Goal: Task Accomplishment & Management: Manage account settings

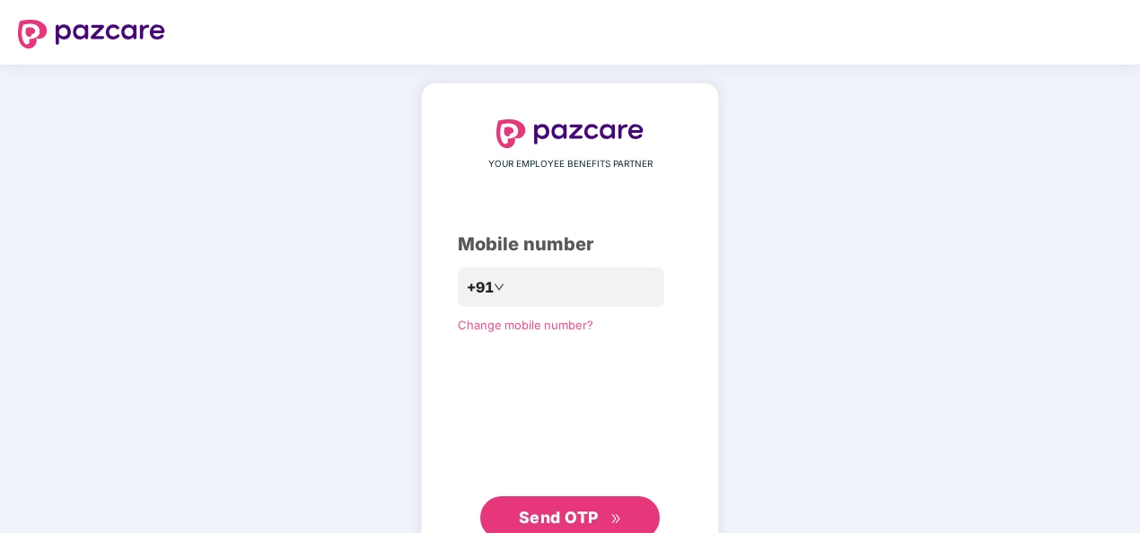
click at [565, 503] on span "Send OTP" at bounding box center [559, 517] width 80 height 19
click at [575, 503] on span "Send OTP" at bounding box center [559, 517] width 80 height 19
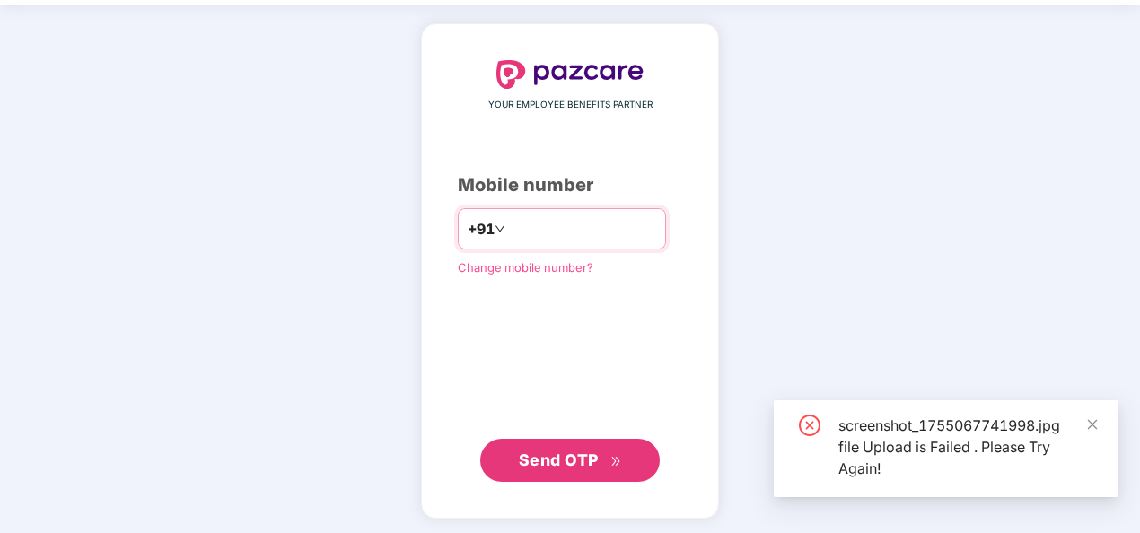
click at [509, 225] on input "**********" at bounding box center [582, 228] width 147 height 29
type input "**********"
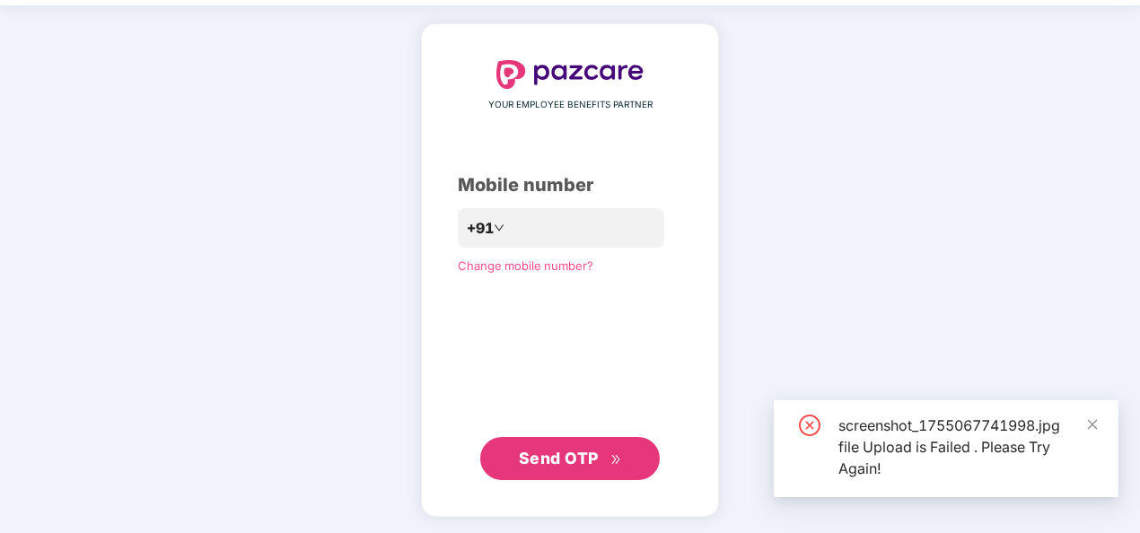
click at [582, 454] on span "Send OTP" at bounding box center [559, 458] width 80 height 19
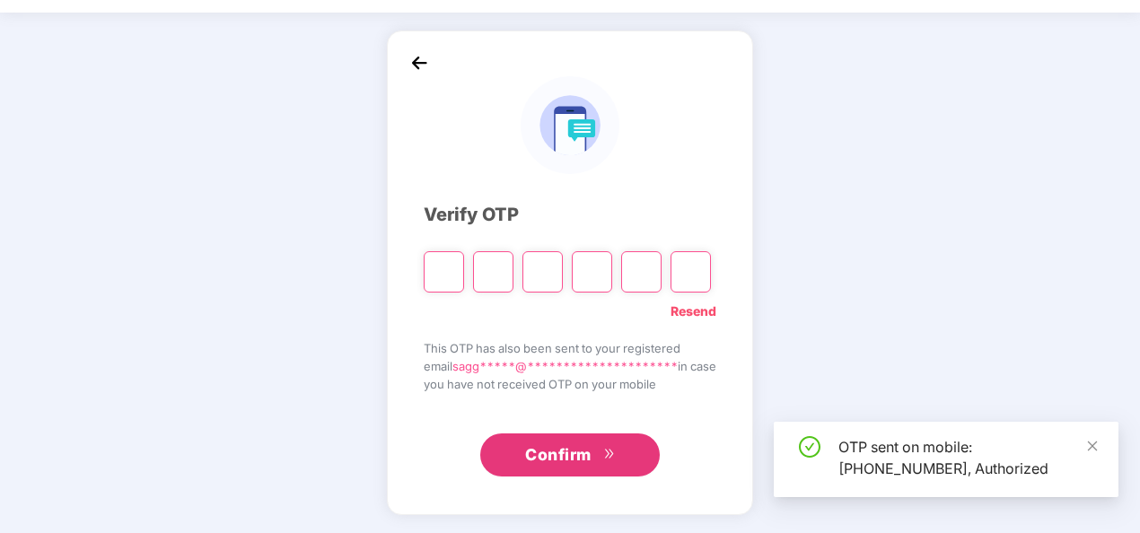
scroll to position [52, 0]
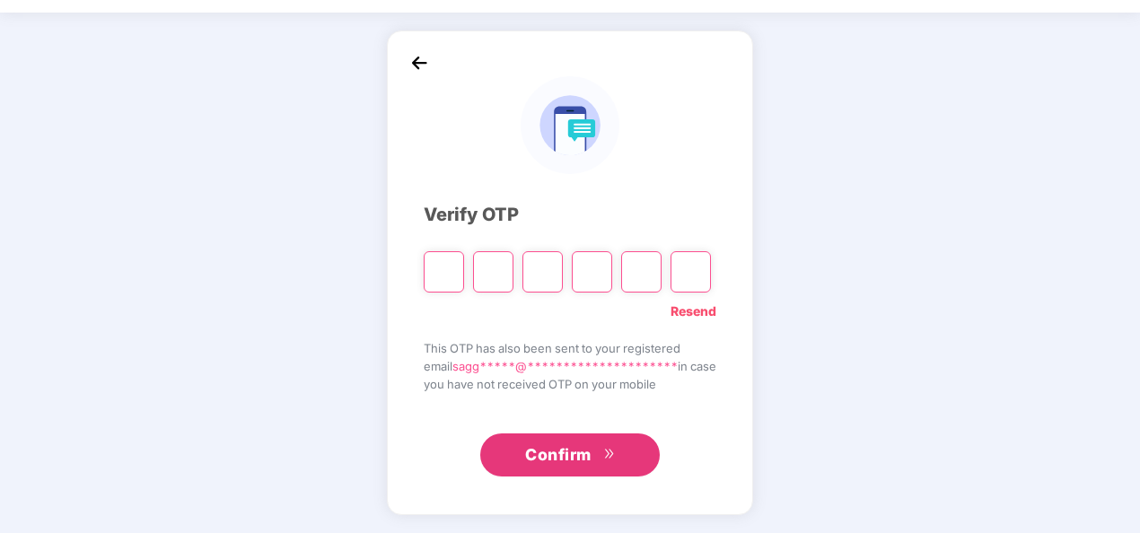
type input "*"
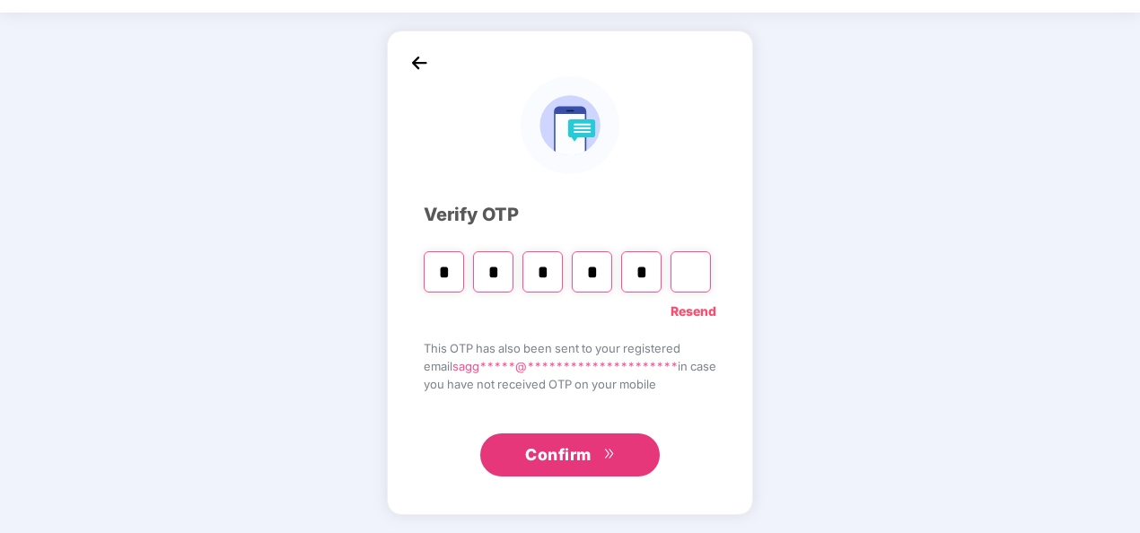
type input "*"
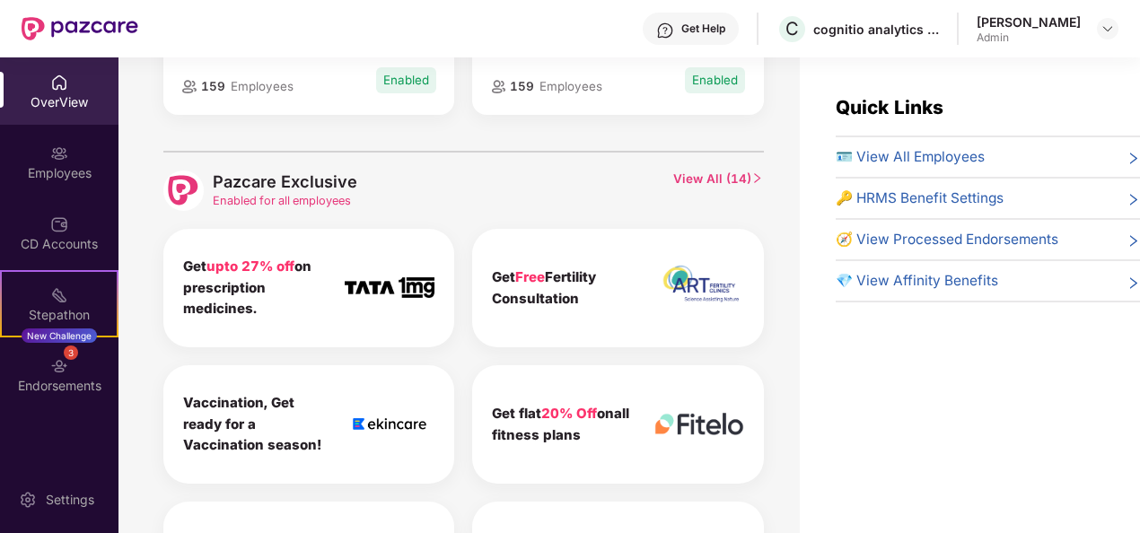
scroll to position [0, 0]
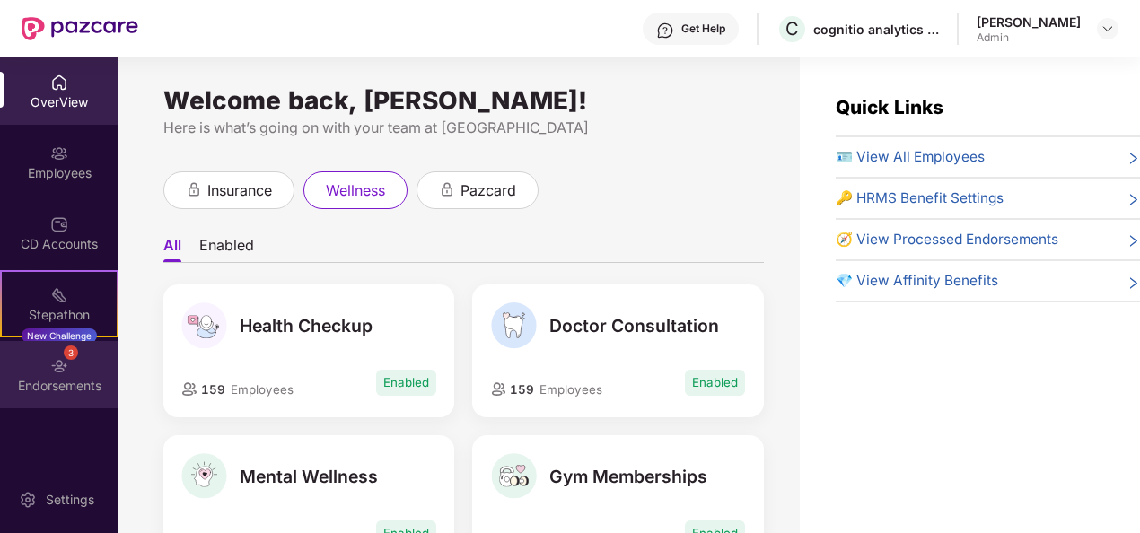
click at [85, 380] on div "Endorsements" at bounding box center [59, 386] width 118 height 18
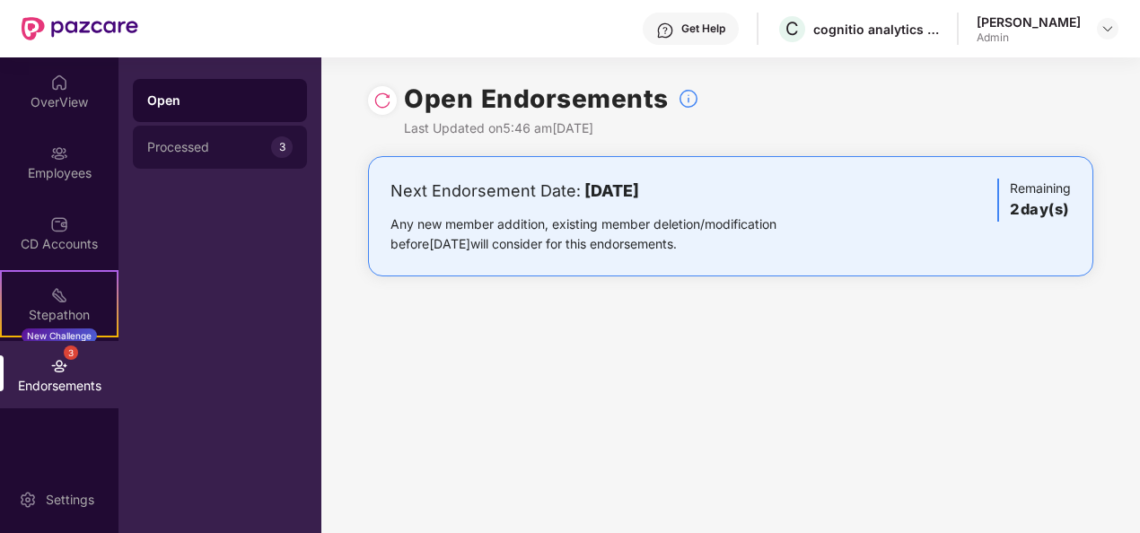
click at [215, 153] on div "Processed" at bounding box center [209, 147] width 124 height 14
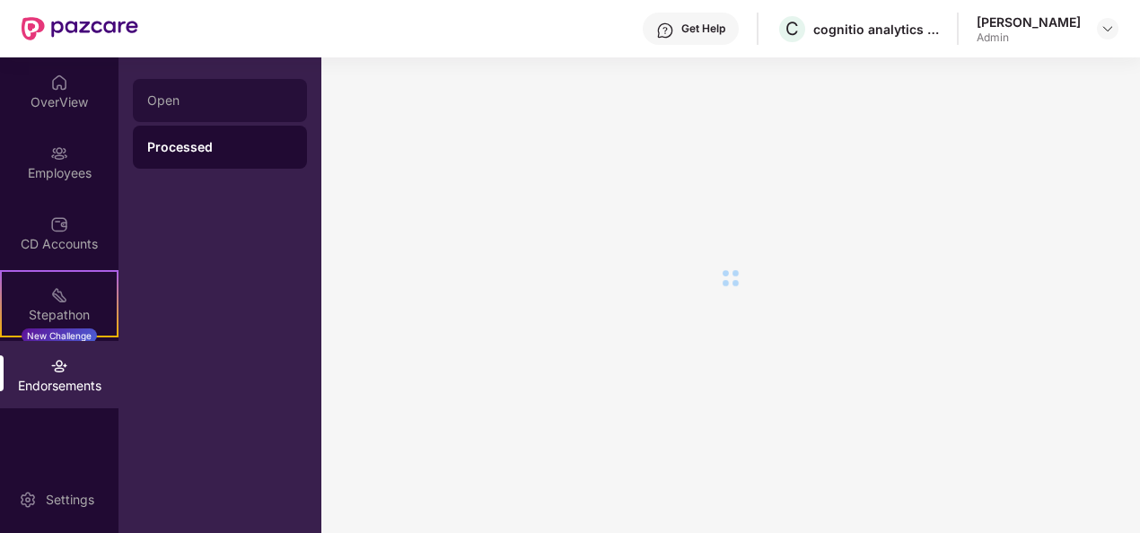
click at [188, 84] on div "Open" at bounding box center [220, 100] width 174 height 43
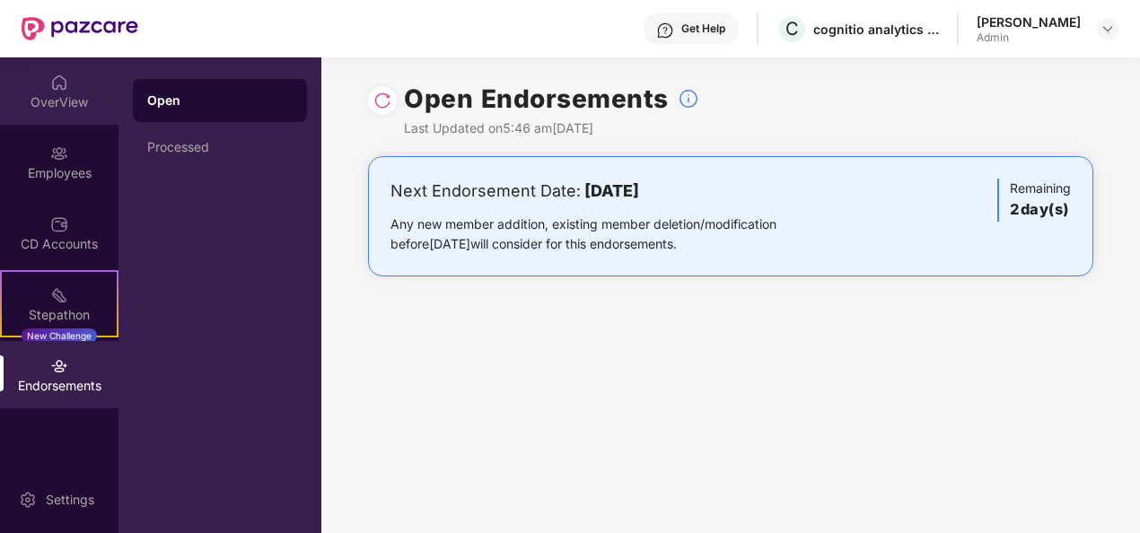
click at [59, 77] on img at bounding box center [59, 83] width 18 height 18
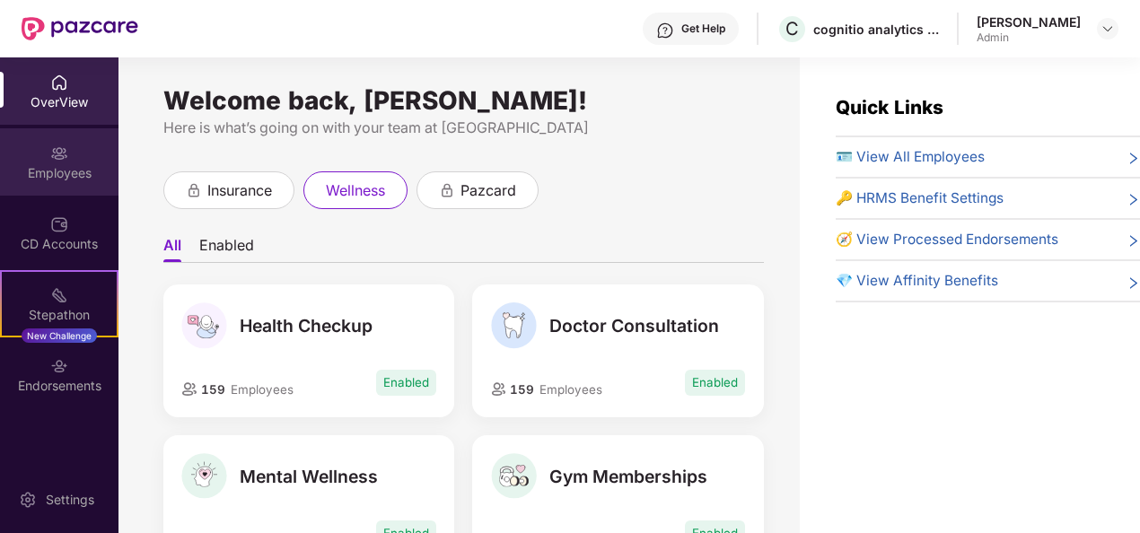
click at [54, 172] on div "Employees" at bounding box center [59, 173] width 118 height 18
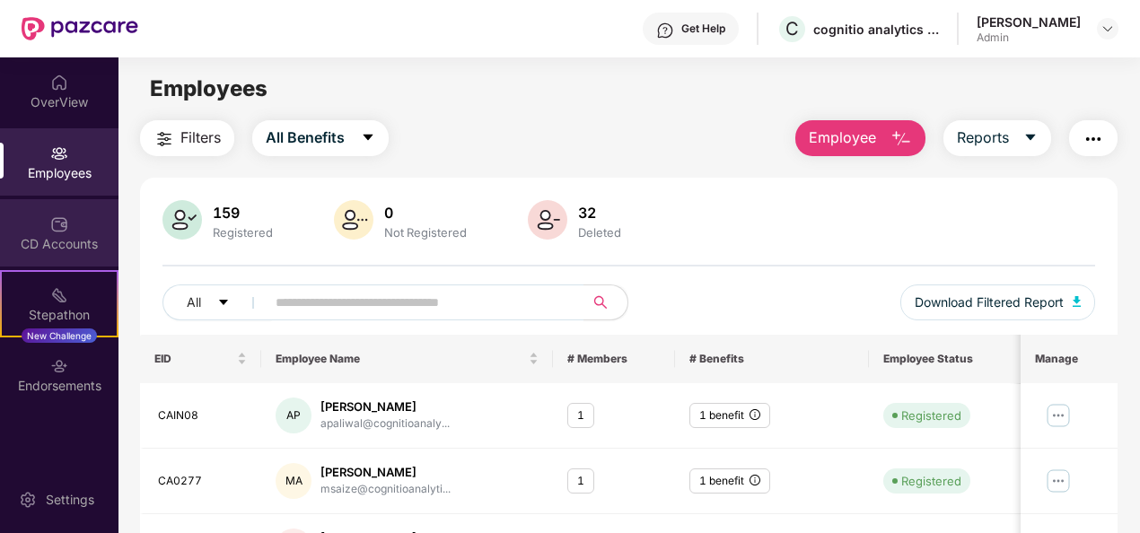
click at [48, 236] on div "CD Accounts" at bounding box center [59, 244] width 118 height 18
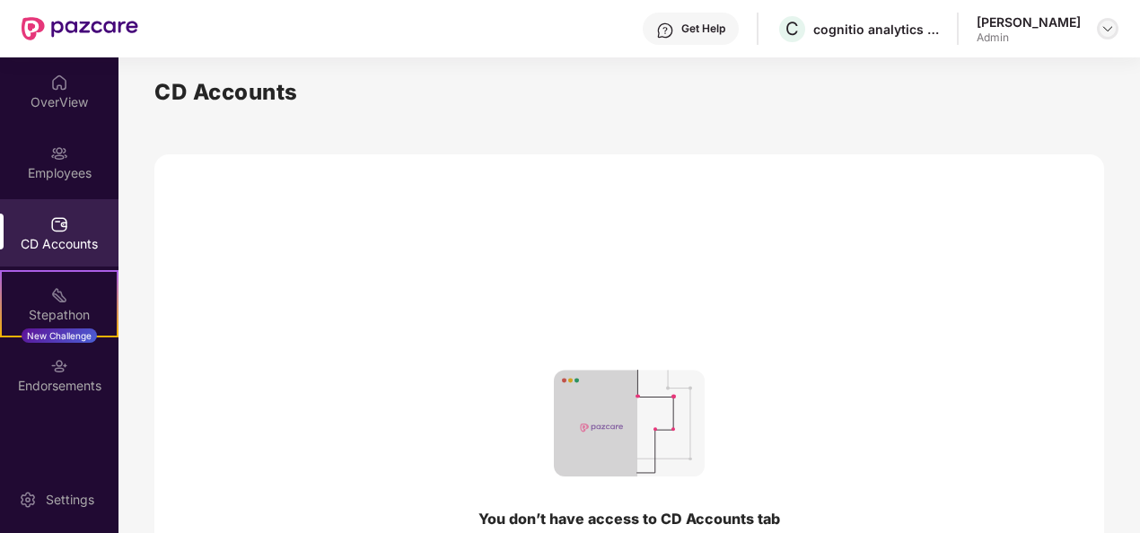
click at [1105, 22] on img at bounding box center [1107, 29] width 14 height 14
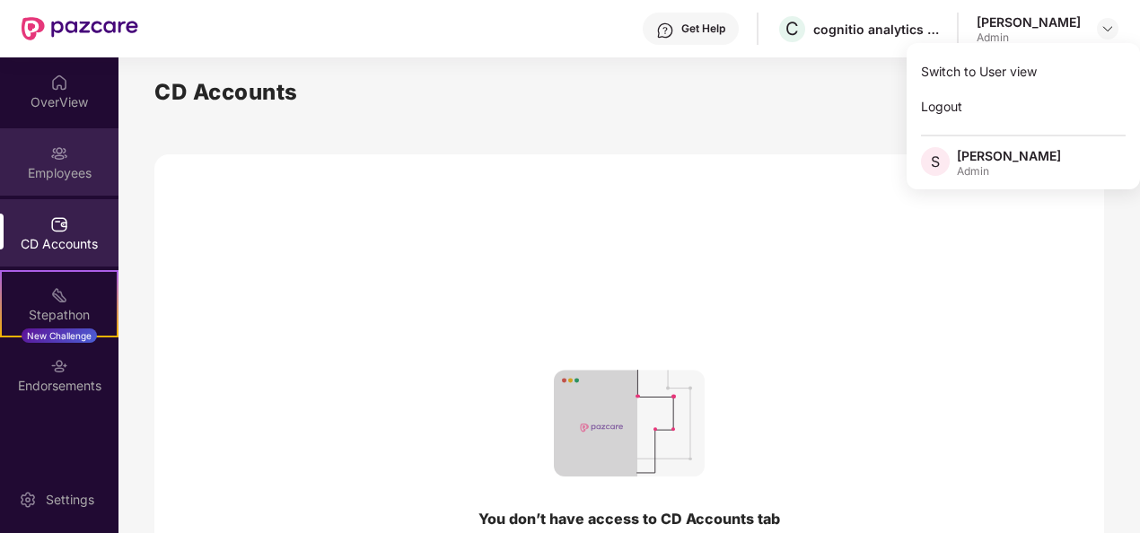
click at [47, 164] on div "Employees" at bounding box center [59, 173] width 118 height 18
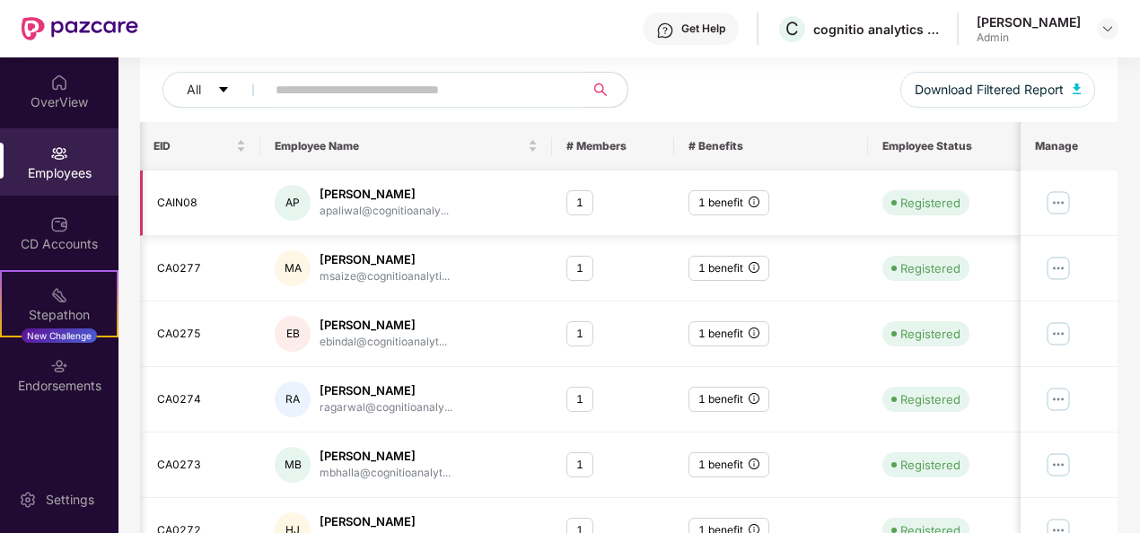
scroll to position [214, 0]
click at [1061, 203] on img at bounding box center [1058, 202] width 29 height 29
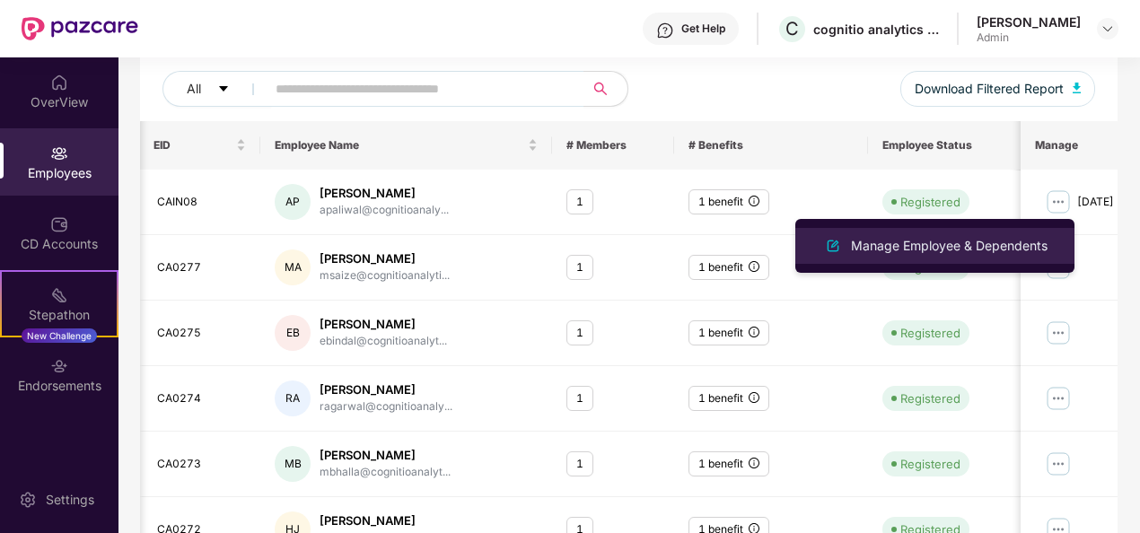
click at [974, 249] on div "Manage Employee & Dependents" at bounding box center [949, 246] width 204 height 20
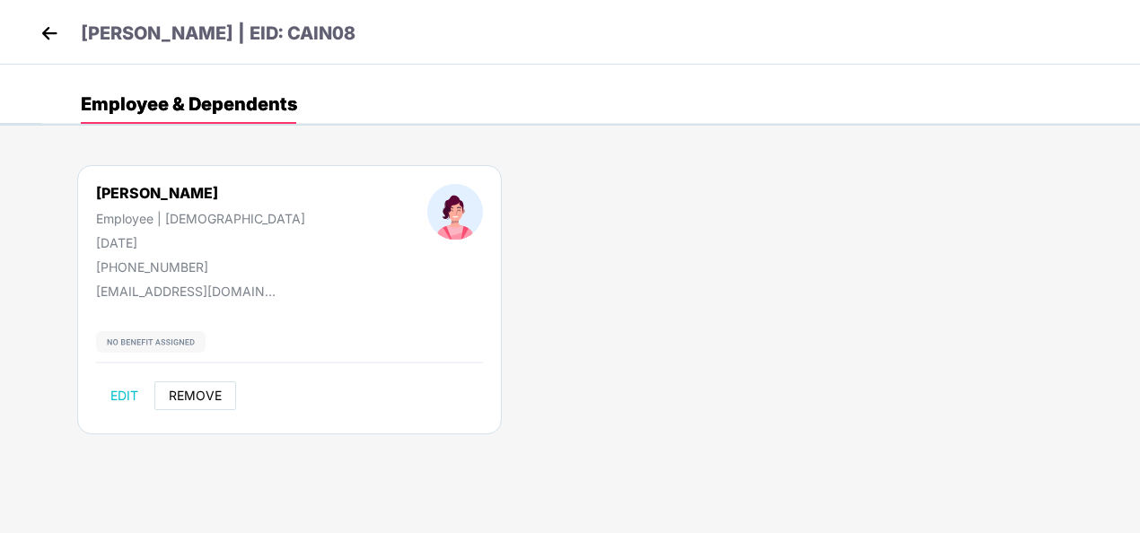
click at [207, 391] on span "REMOVE" at bounding box center [195, 396] width 53 height 14
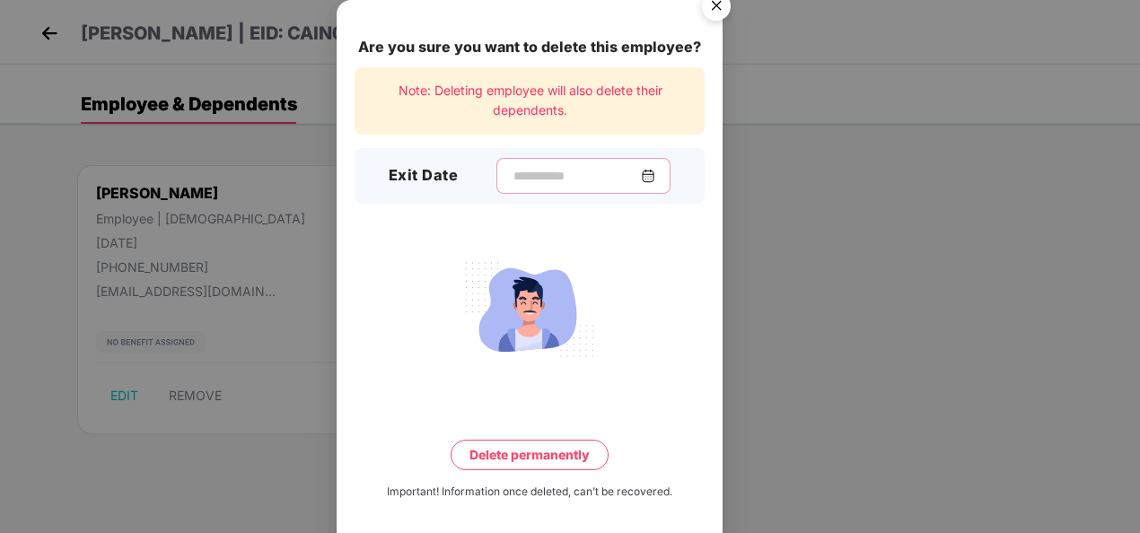
click at [560, 169] on input at bounding box center [575, 176] width 129 height 19
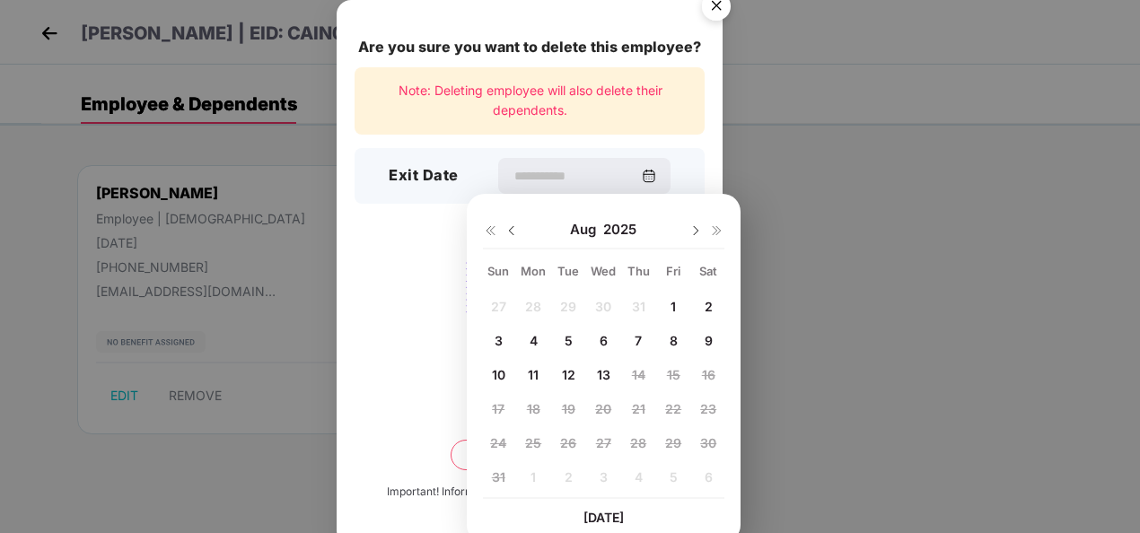
click at [601, 367] on span "13" at bounding box center [603, 374] width 13 height 15
type input "**********"
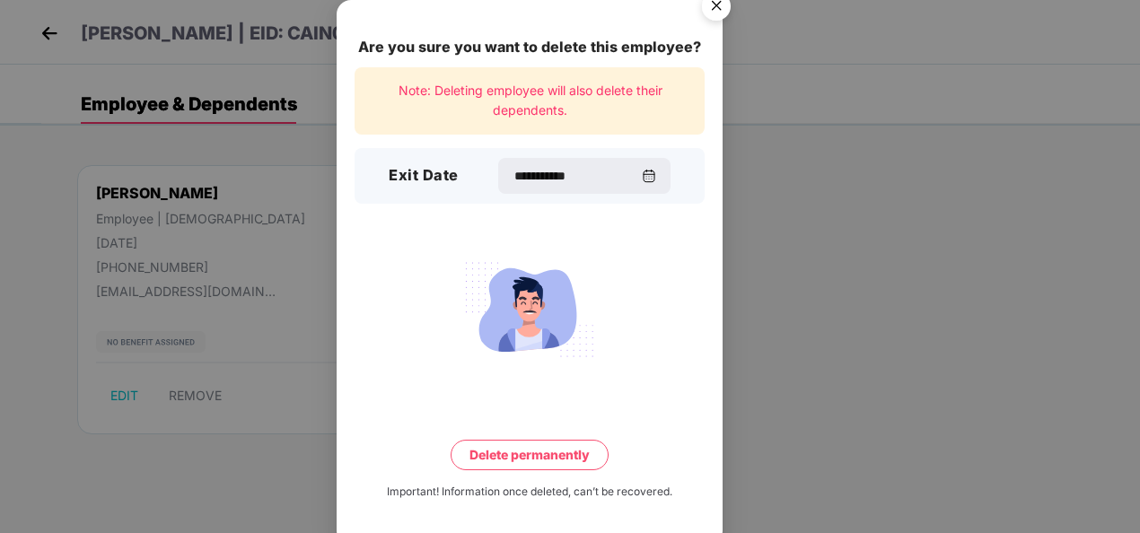
click at [540, 446] on button "Delete permanently" at bounding box center [529, 455] width 158 height 31
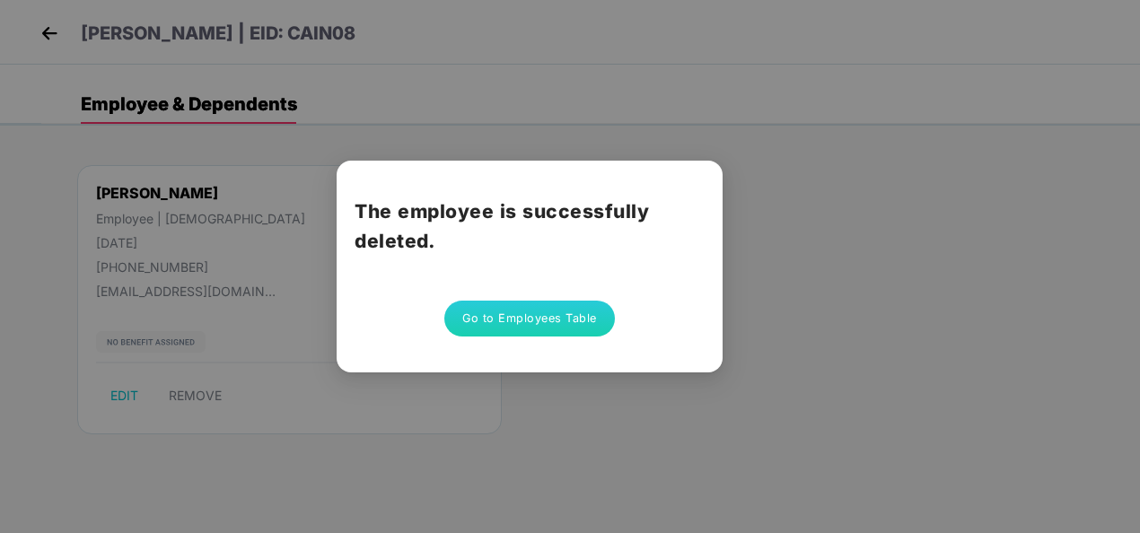
click at [559, 319] on button "Go to Employees Table" at bounding box center [529, 319] width 170 height 36
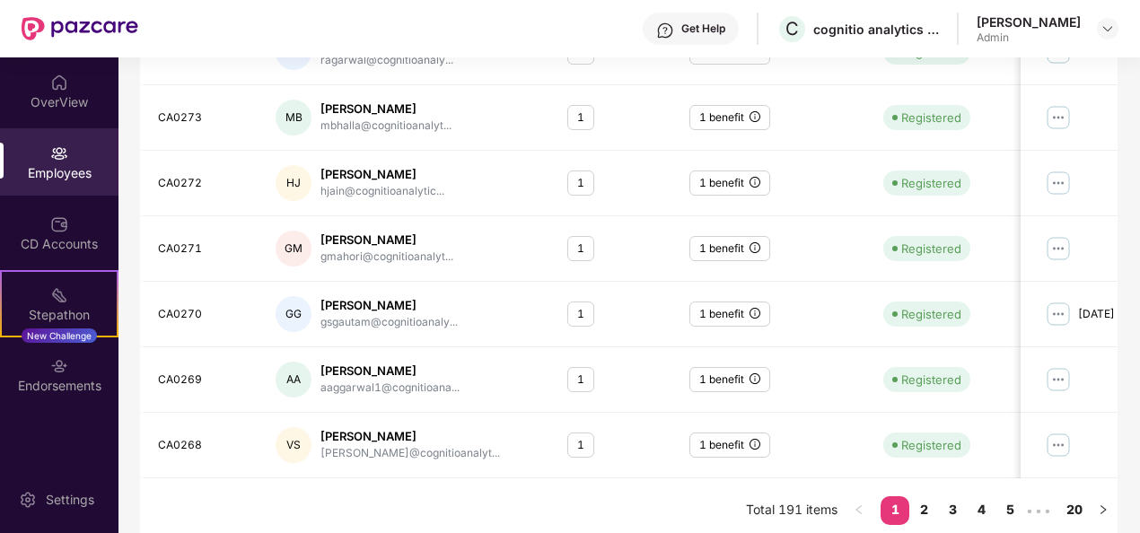
scroll to position [565, 0]
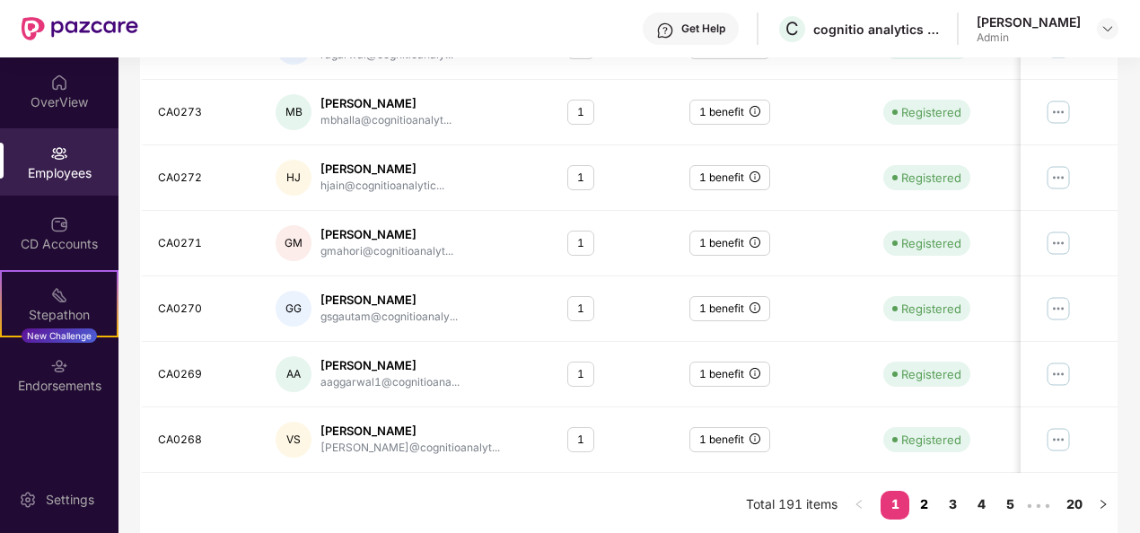
click at [922, 499] on link "2" at bounding box center [923, 504] width 29 height 27
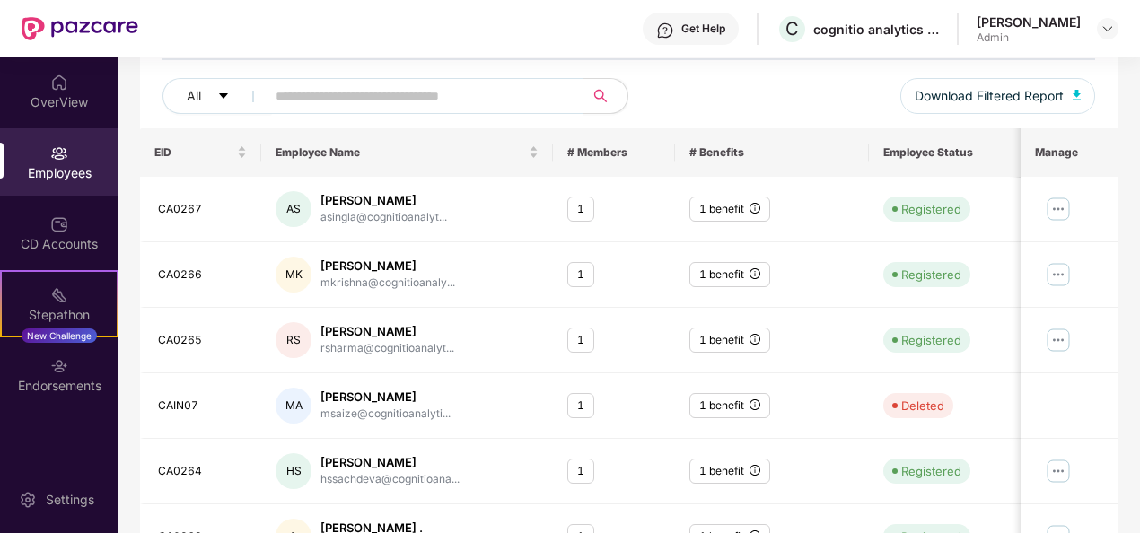
scroll to position [0, 0]
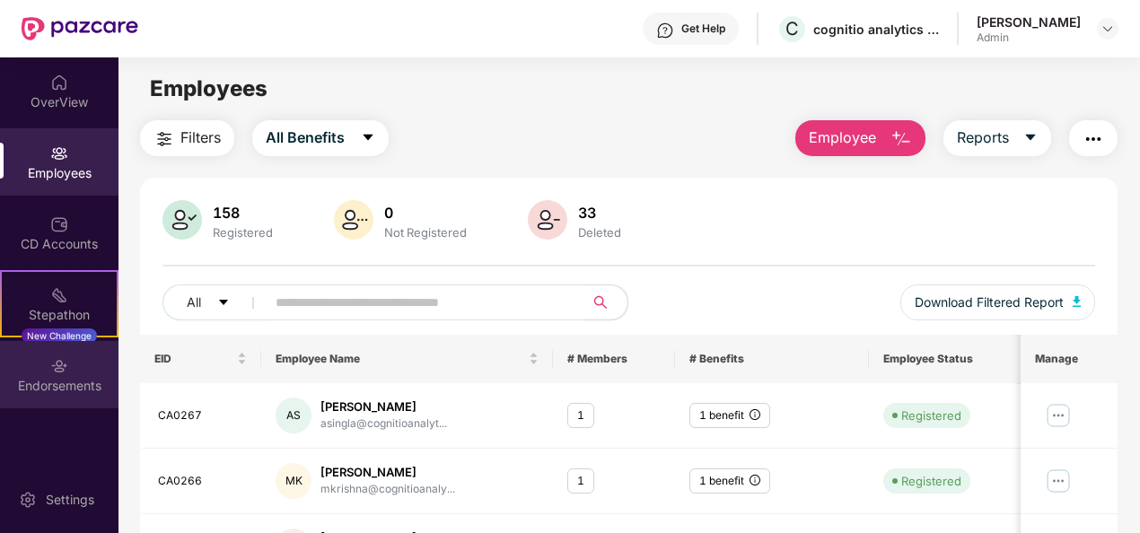
click at [62, 371] on img at bounding box center [59, 366] width 18 height 18
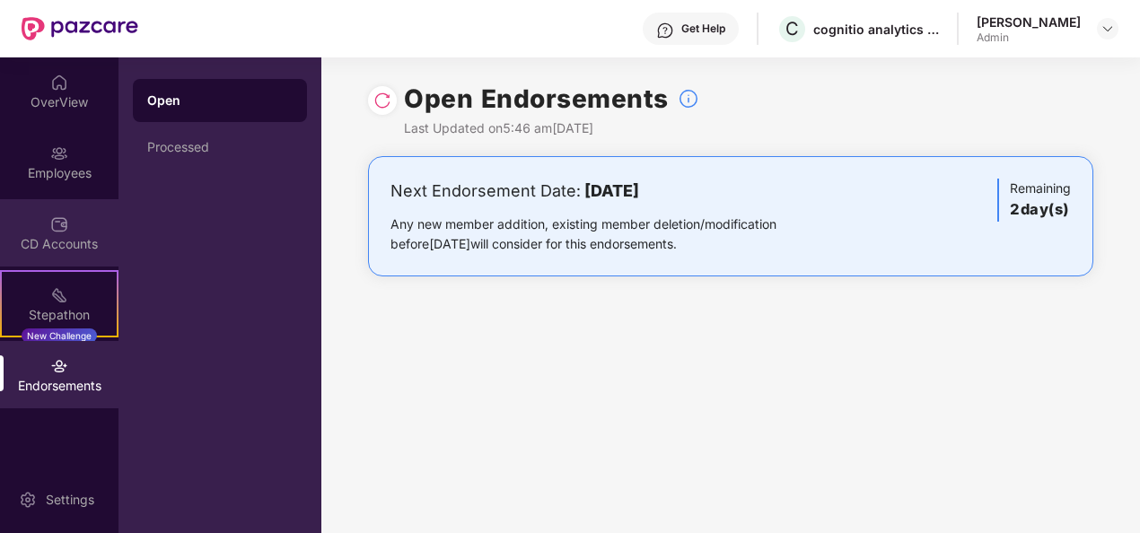
click at [67, 219] on img at bounding box center [59, 224] width 18 height 18
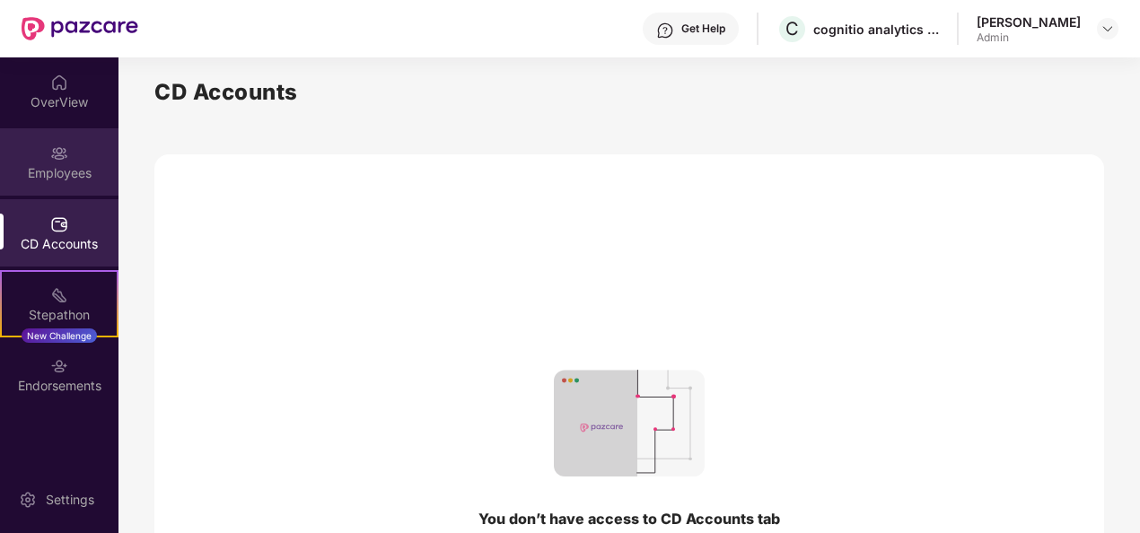
click at [64, 181] on div "Employees" at bounding box center [59, 173] width 118 height 18
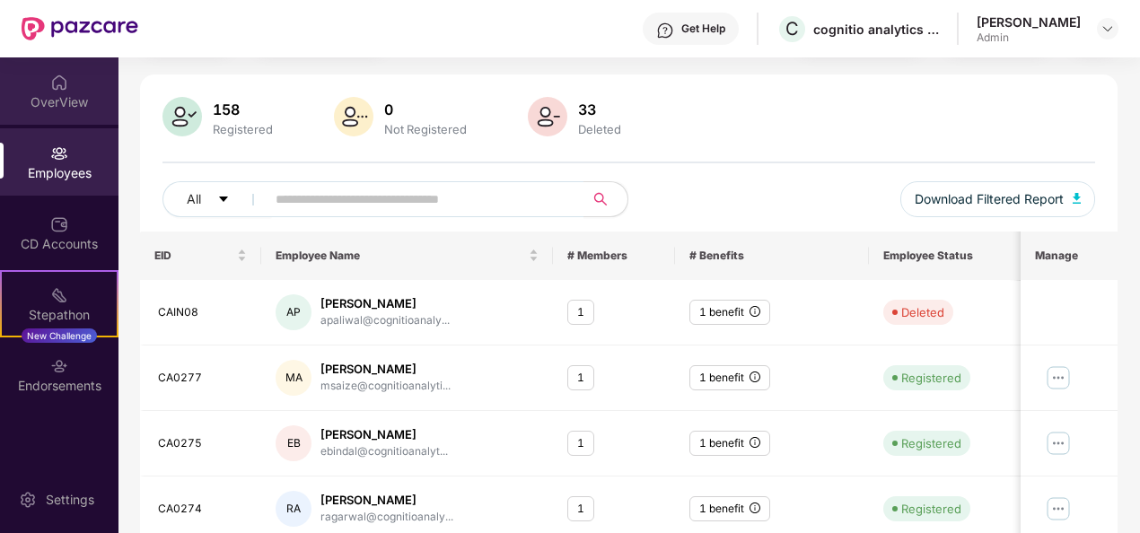
click at [58, 81] on img at bounding box center [59, 83] width 18 height 18
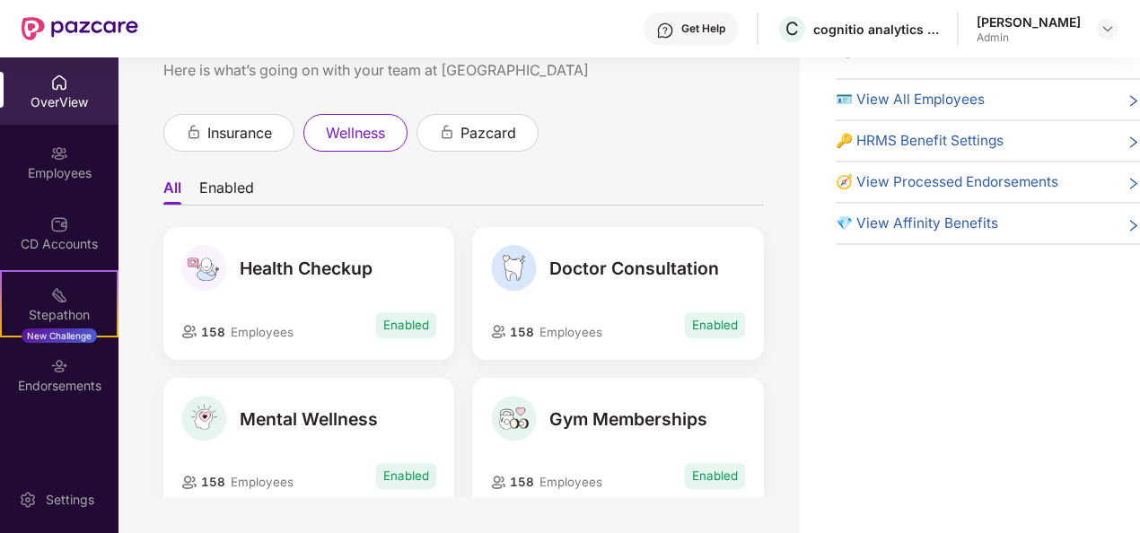
click at [946, 174] on span "🧭 View Processed Endorsements" at bounding box center [946, 182] width 223 height 22
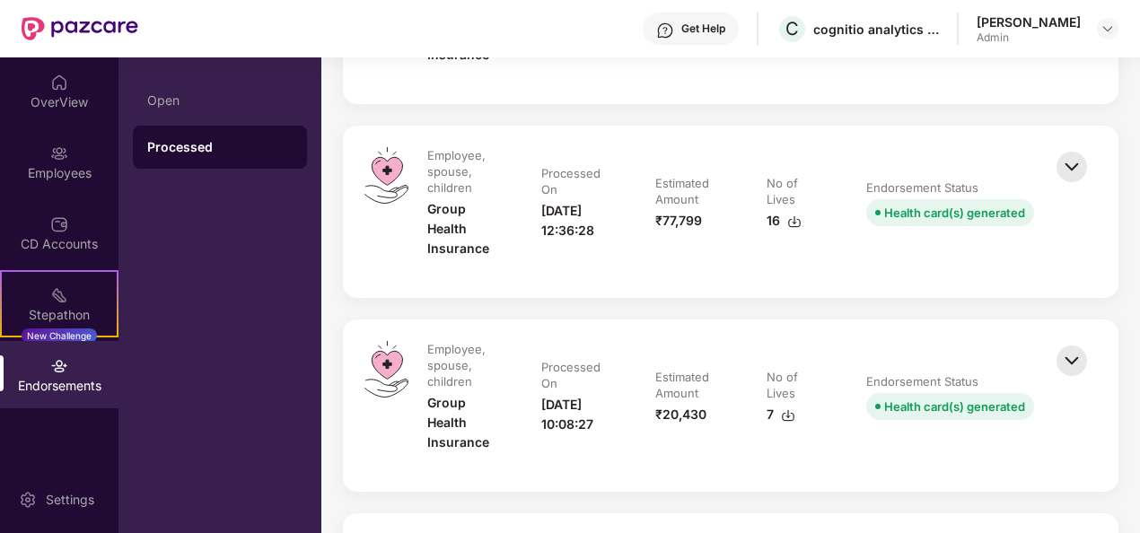
scroll to position [0, 0]
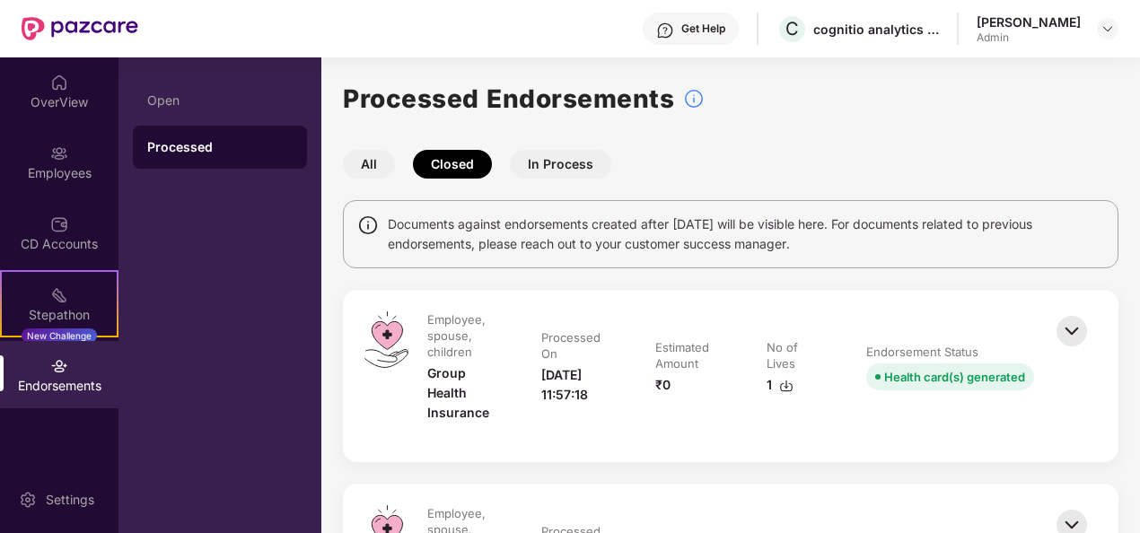
click at [366, 156] on button "All" at bounding box center [369, 164] width 52 height 29
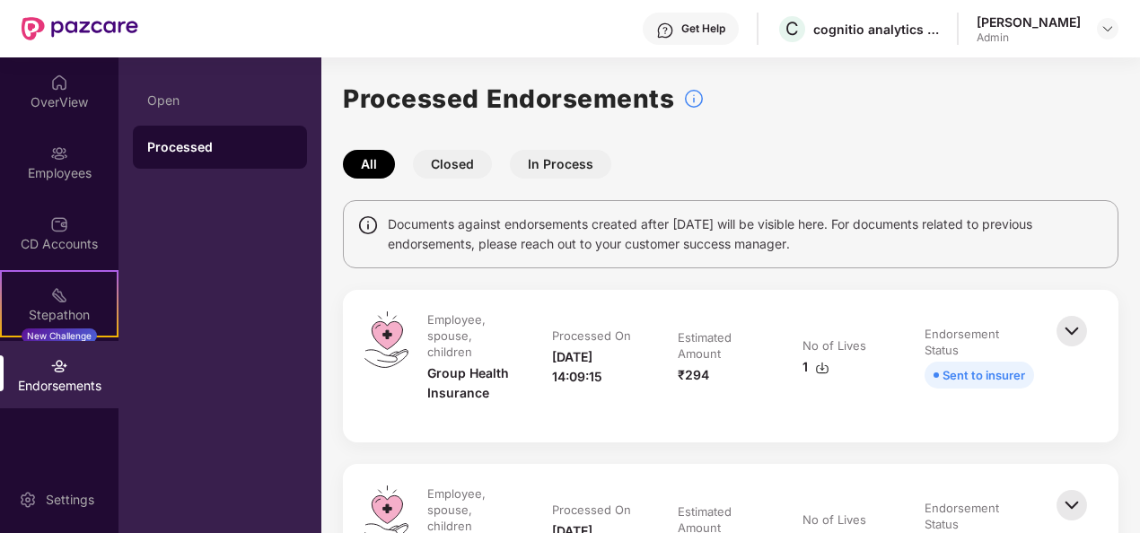
click at [569, 165] on button "In Process" at bounding box center [560, 164] width 101 height 29
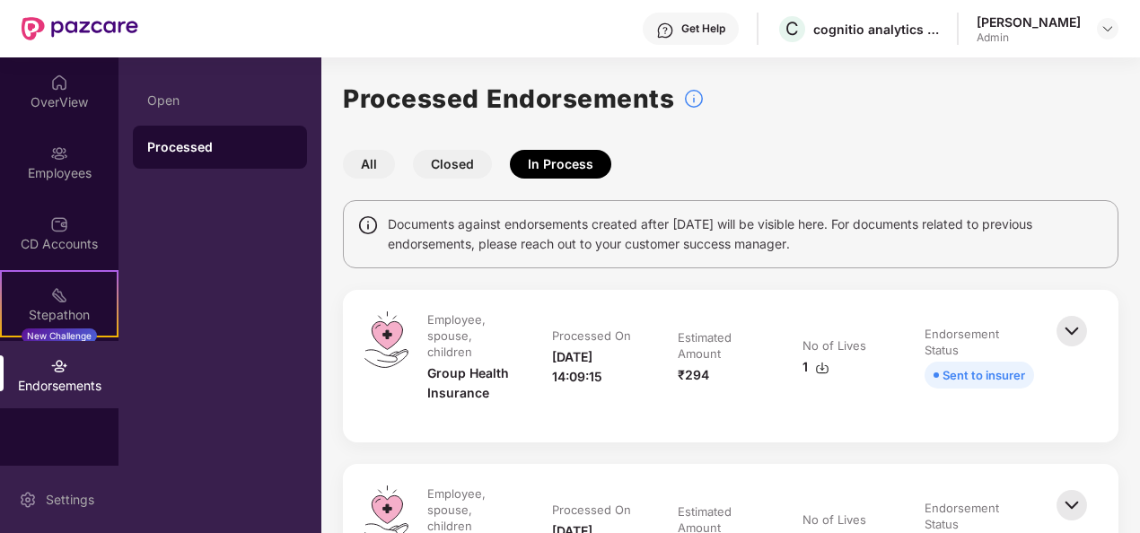
click at [40, 501] on div "Settings" at bounding box center [69, 500] width 59 height 18
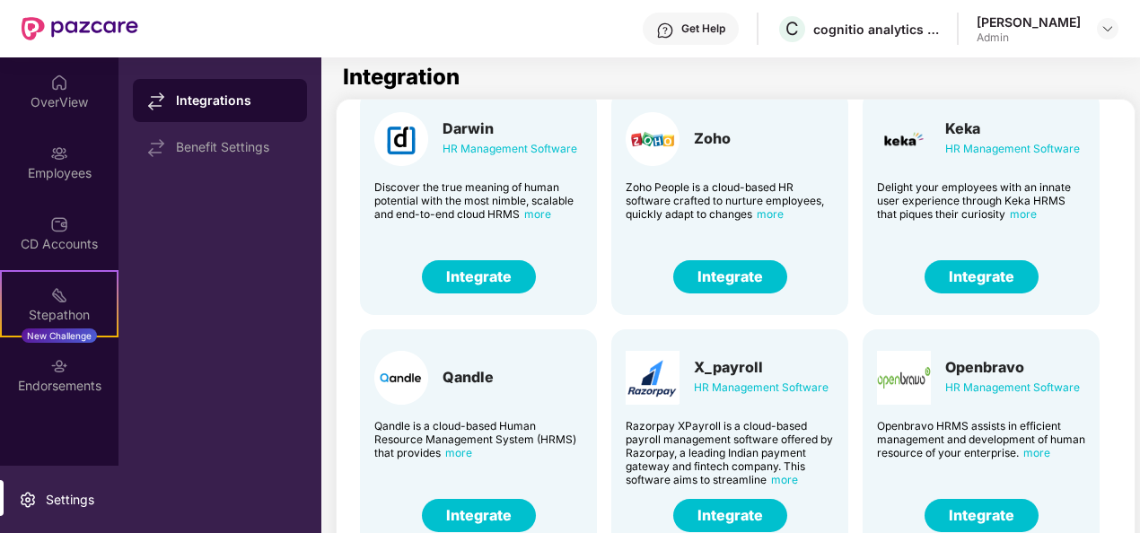
scroll to position [58, 0]
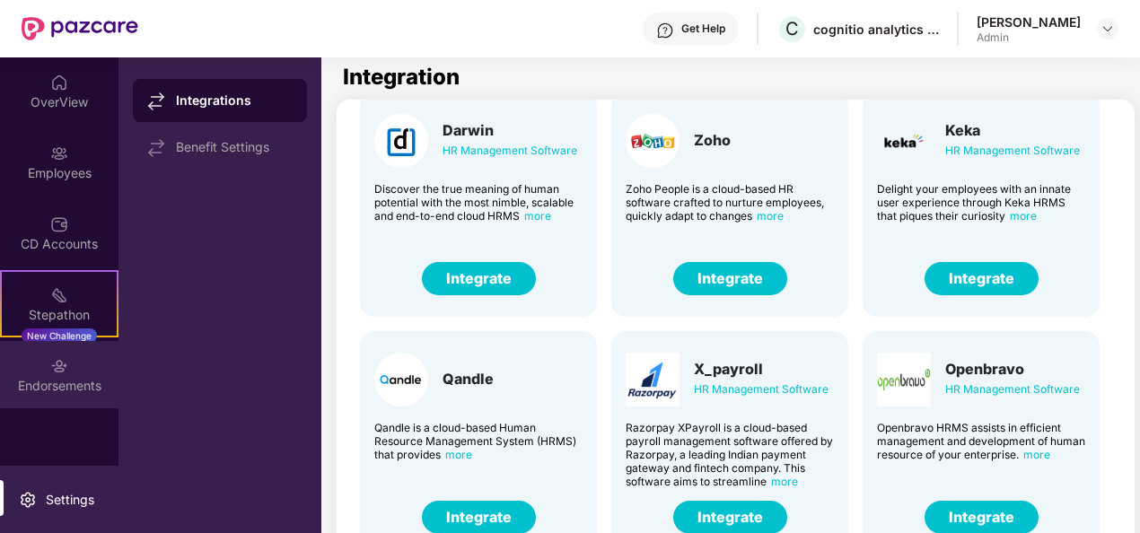
click at [58, 389] on div "Endorsements" at bounding box center [59, 386] width 118 height 18
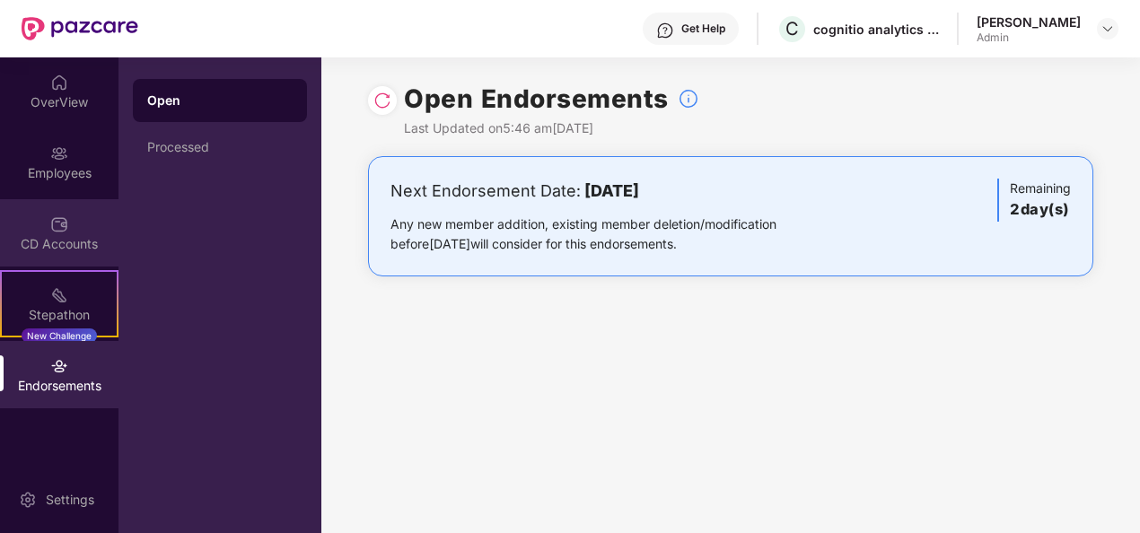
click at [52, 227] on img at bounding box center [59, 224] width 18 height 18
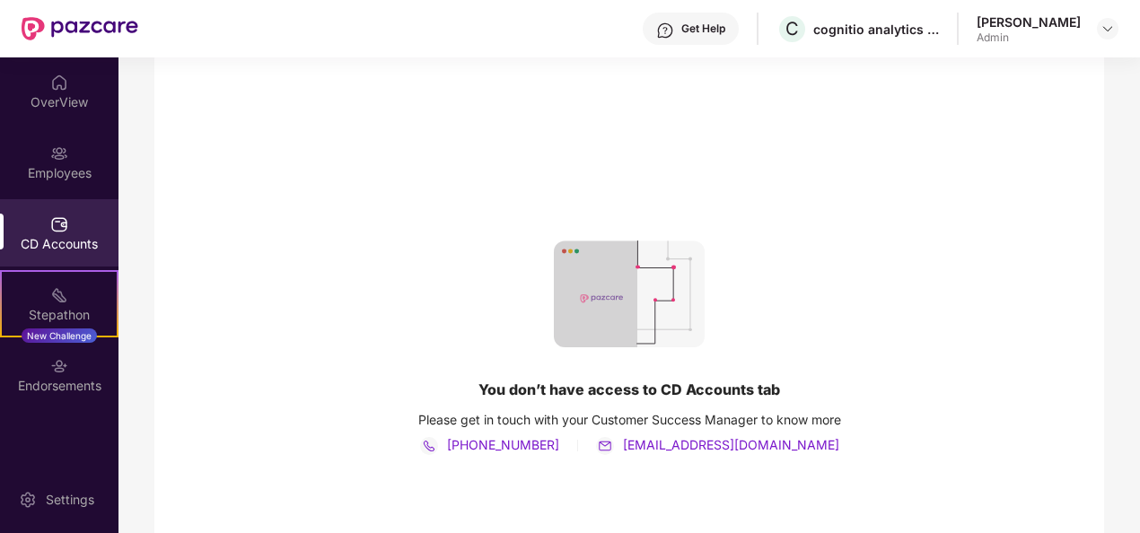
scroll to position [126, 0]
